Goal: Task Accomplishment & Management: Manage account settings

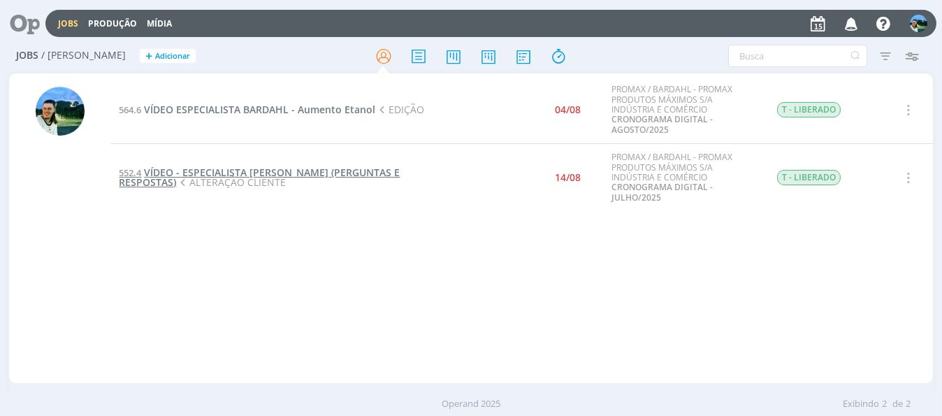
click at [237, 173] on span "VÍDEO - ESPECIALISTA [PERSON_NAME] (PERGUNTAS E RESPOSTAS)" at bounding box center [259, 177] width 281 height 23
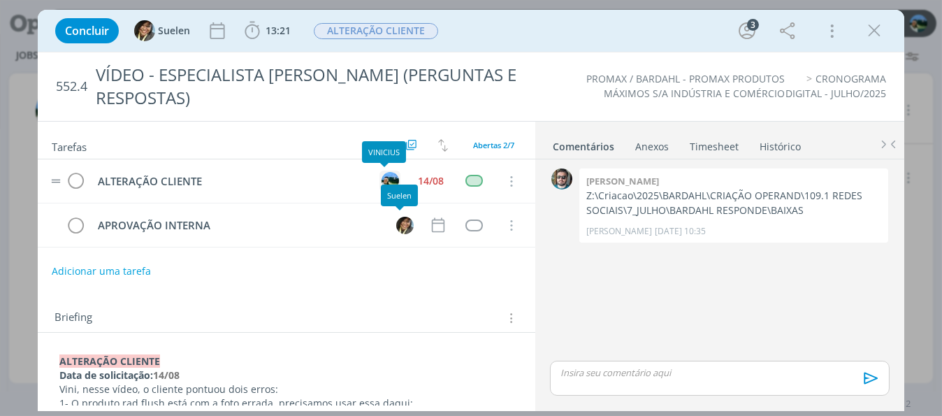
click at [381, 182] on img "dialog" at bounding box center [389, 180] width 17 height 17
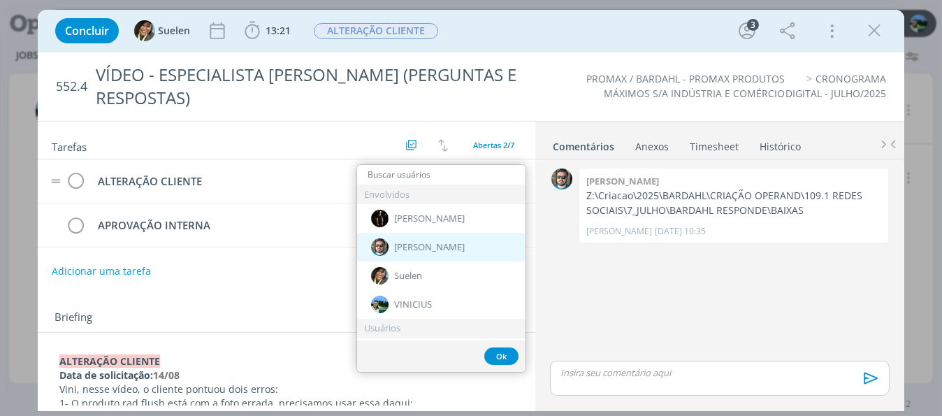
click at [406, 244] on span "[PERSON_NAME]" at bounding box center [429, 247] width 71 height 11
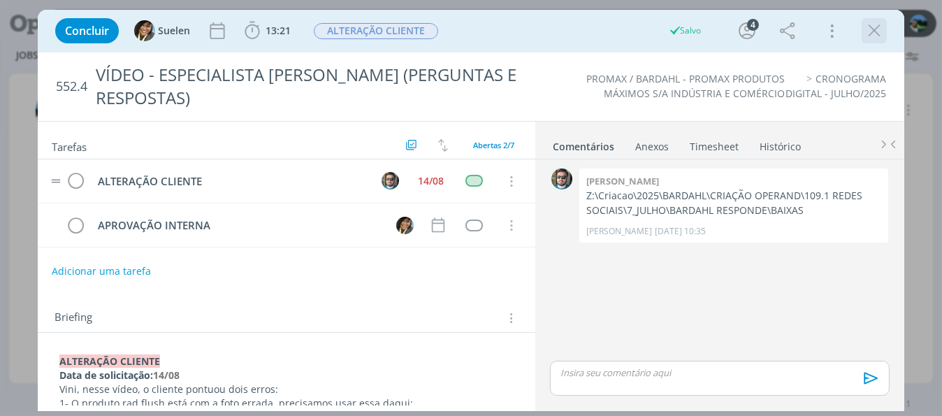
click at [863, 33] on button "dialog" at bounding box center [873, 30] width 21 height 21
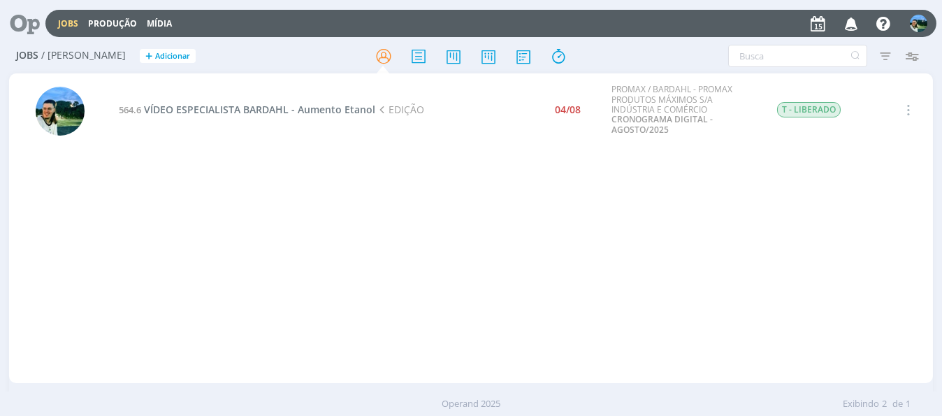
click at [551, 247] on div "564.6 VÍDEO ESPECIALISTA BARDAHL - Aumento Etanol EDIÇÃO 04/08 PROMAX / BARDAHL…" at bounding box center [520, 228] width 821 height 304
